Goal: Task Accomplishment & Management: Complete application form

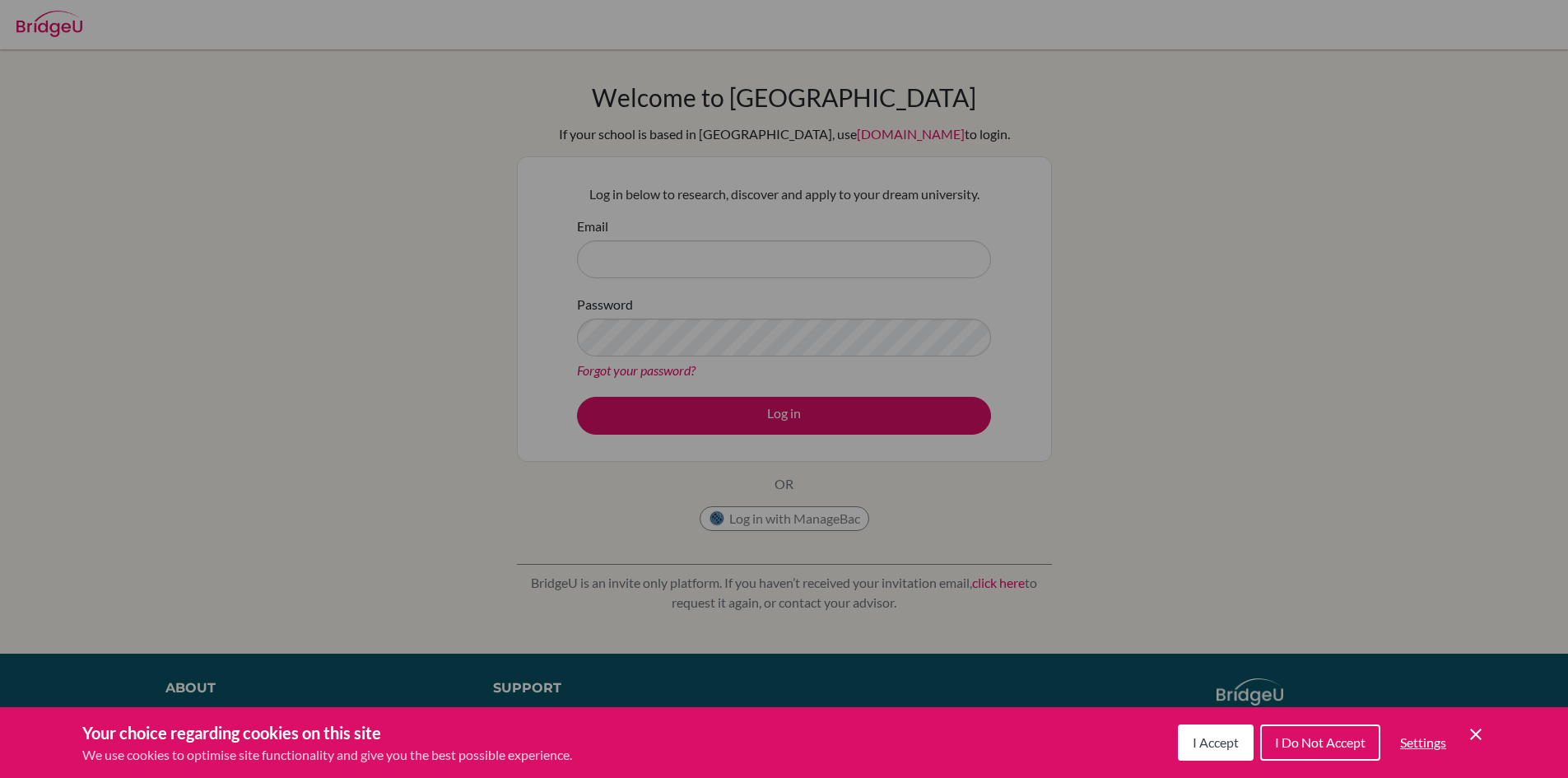
click at [1207, 739] on span "I Accept" at bounding box center [1216, 741] width 46 height 15
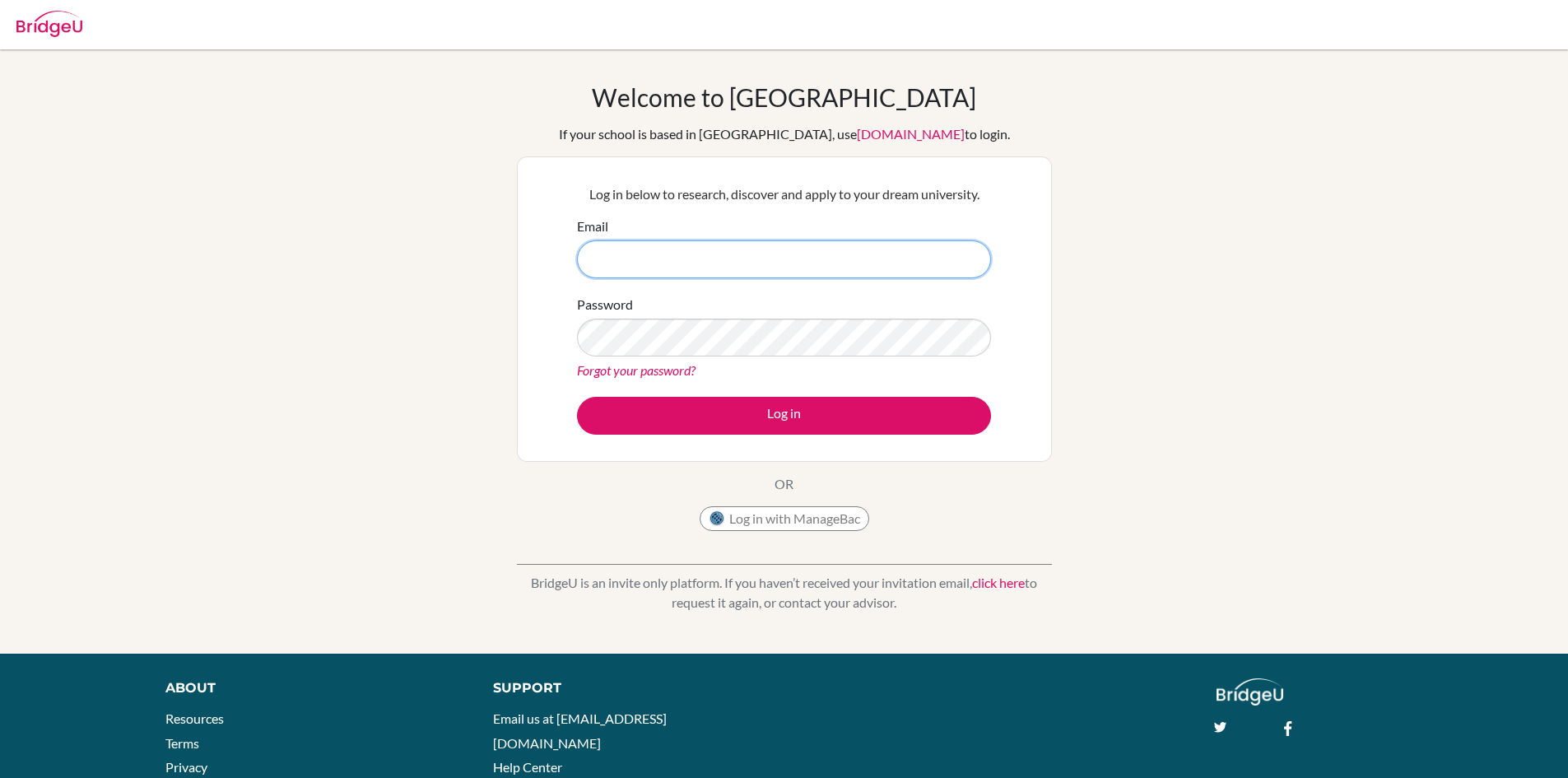
click at [745, 261] on input "Email" at bounding box center [784, 259] width 414 height 38
type input "r"
type input "[EMAIL_ADDRESS][DOMAIN_NAME]"
click at [885, 358] on div "Password Forgot your password?" at bounding box center [784, 337] width 414 height 86
click at [577, 397] on button "Log in" at bounding box center [784, 415] width 414 height 38
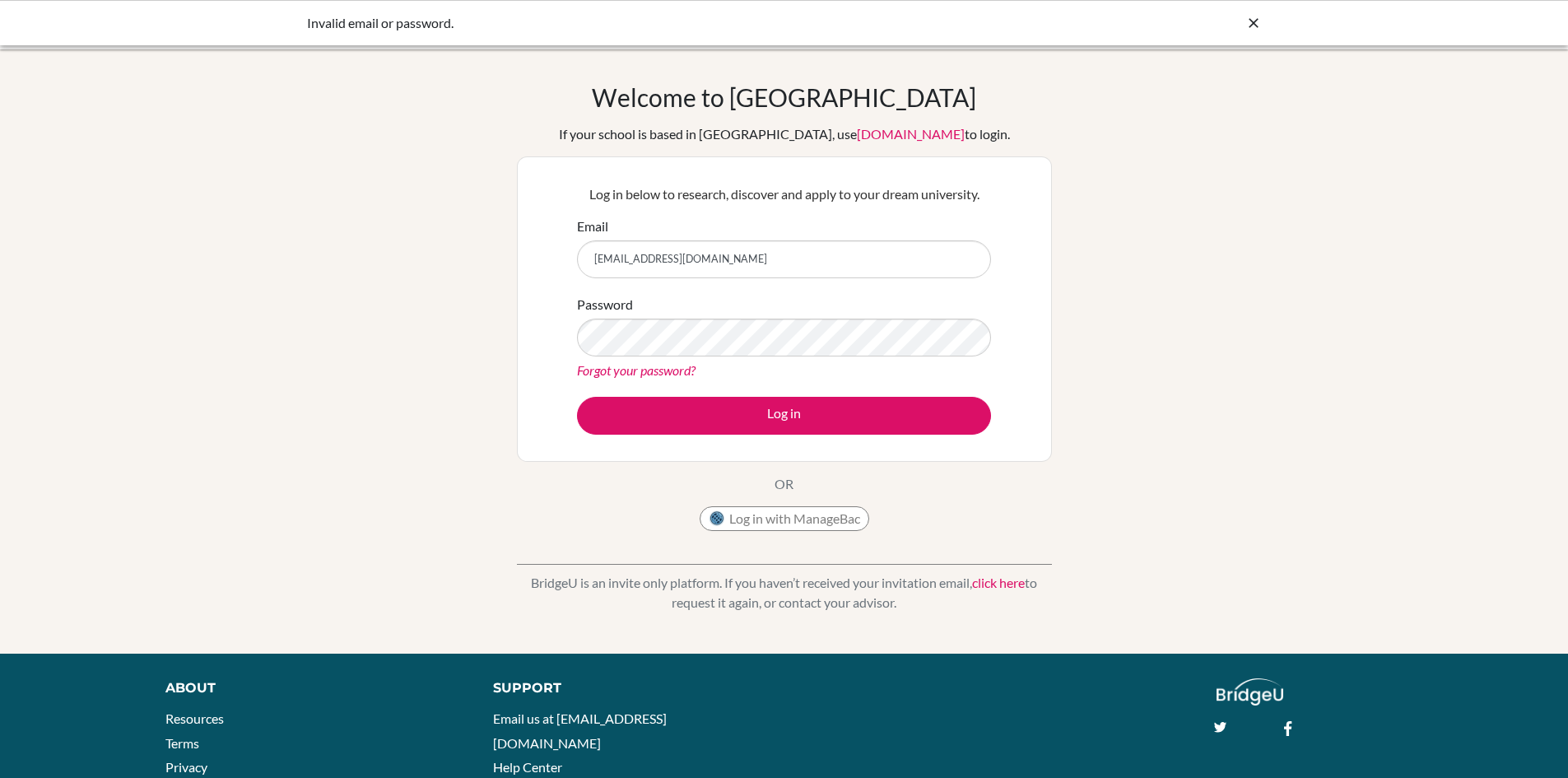
click at [1256, 16] on icon at bounding box center [1253, 22] width 16 height 16
click at [645, 358] on div "Password Forgot your password?" at bounding box center [784, 337] width 414 height 86
click at [645, 360] on div "Forgot your password?" at bounding box center [784, 370] width 414 height 20
click at [649, 368] on link "Forgot your password?" at bounding box center [636, 370] width 118 height 15
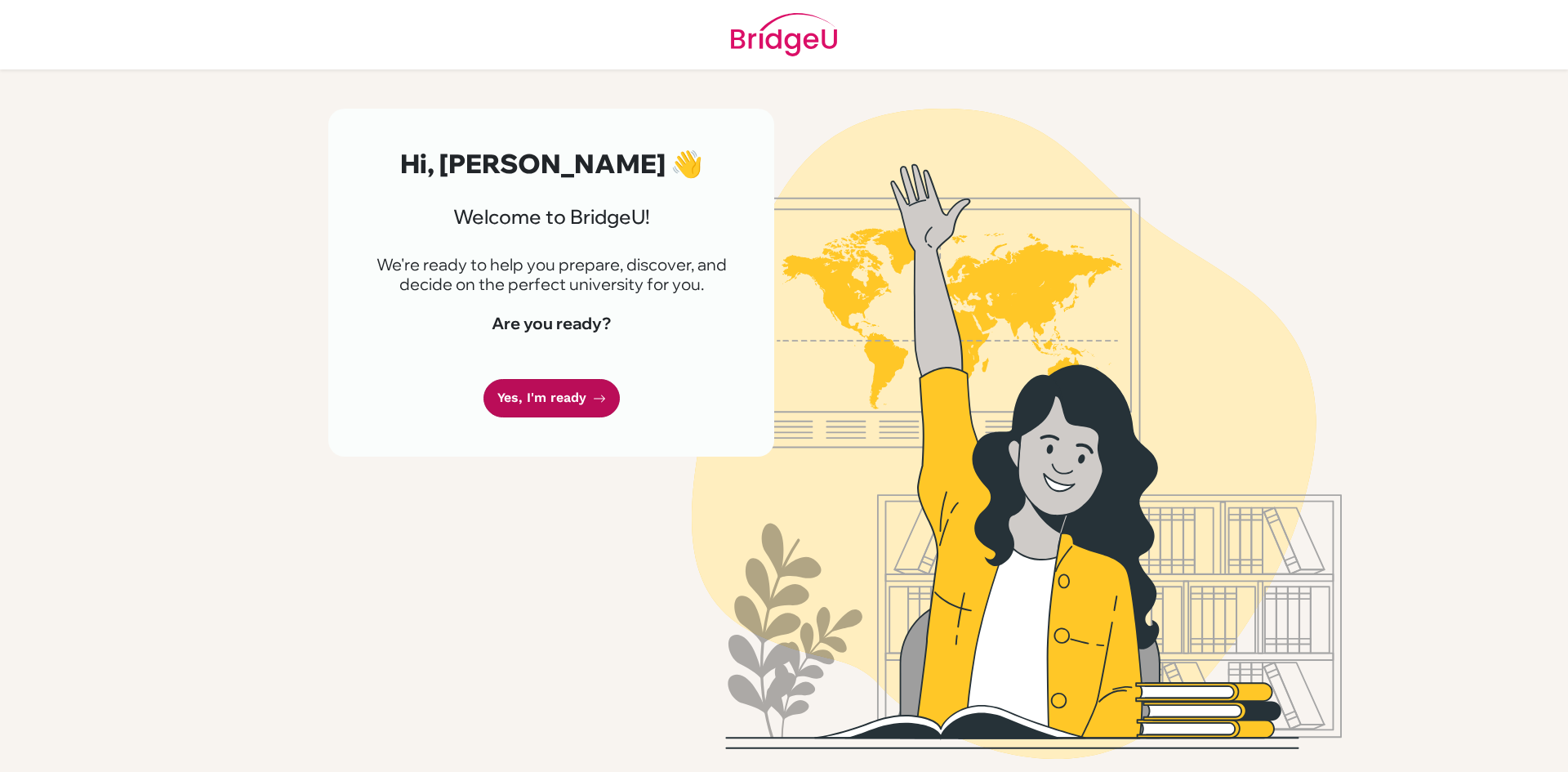
click at [584, 394] on link "Yes, I'm ready" at bounding box center [551, 398] width 137 height 38
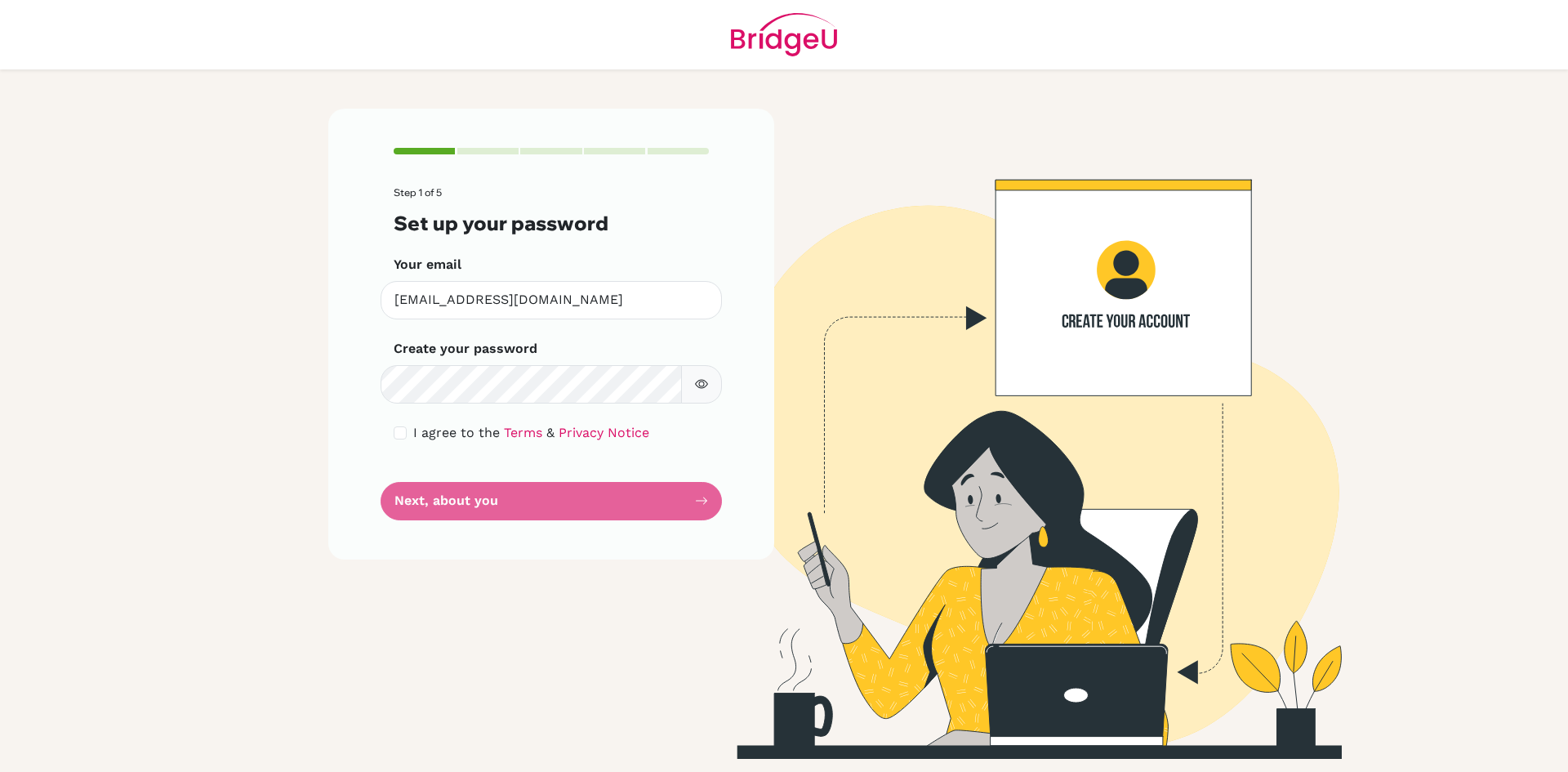
click at [410, 421] on form "Step 1 of 5 Set up your password Your email raghav10@trins.org Invalid email Cr…" at bounding box center [551, 354] width 315 height 332
click at [408, 432] on div "I agree to the Terms & Privacy Notice" at bounding box center [551, 433] width 315 height 20
click at [402, 430] on input "checkbox" at bounding box center [400, 433] width 13 height 13
checkbox input "true"
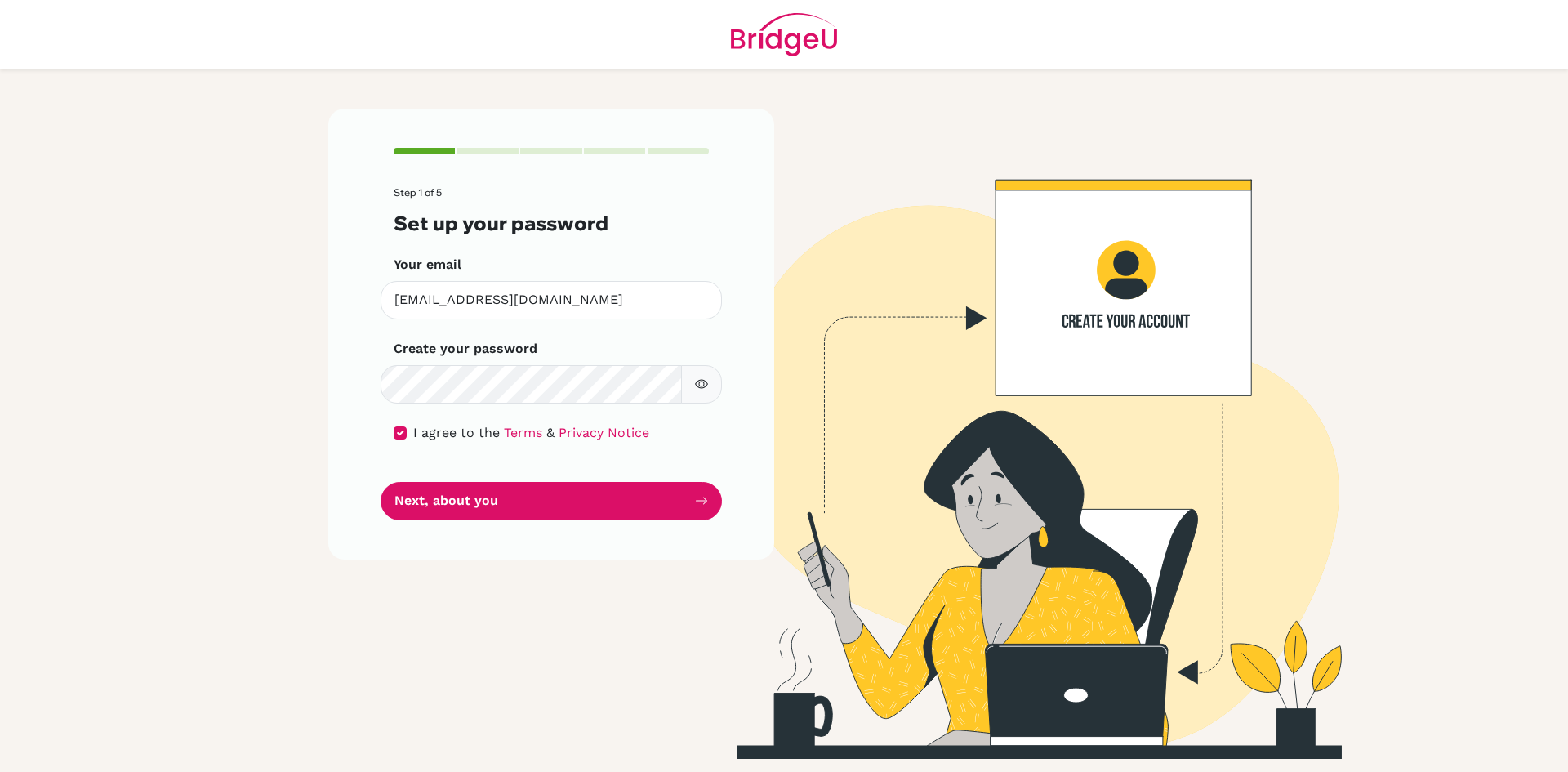
click at [690, 389] on button "button" at bounding box center [701, 384] width 41 height 38
click at [689, 388] on button "button" at bounding box center [701, 384] width 41 height 38
click at [707, 391] on icon "button" at bounding box center [701, 384] width 13 height 13
click at [562, 502] on button "Next, about you" at bounding box center [550, 501] width 341 height 38
